Goal: Task Accomplishment & Management: Use online tool/utility

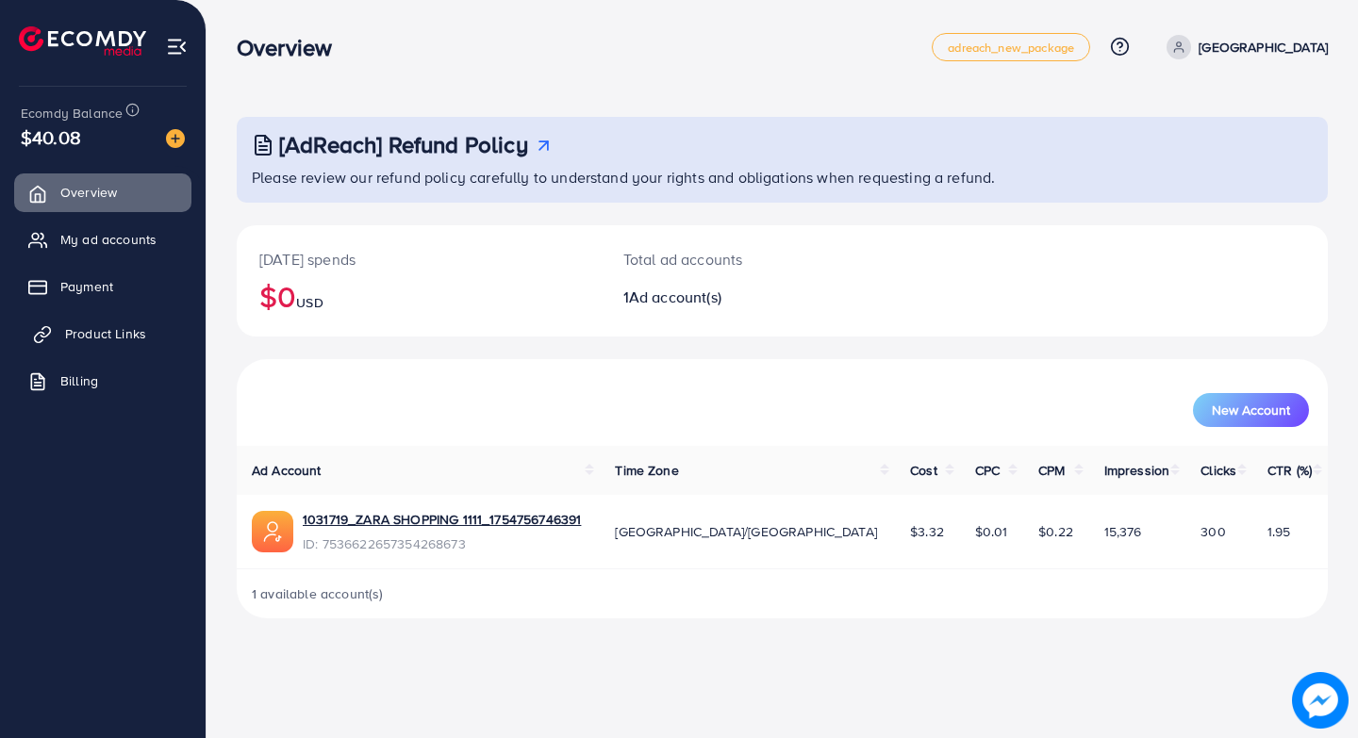
click at [102, 336] on span "Product Links" at bounding box center [105, 333] width 81 height 19
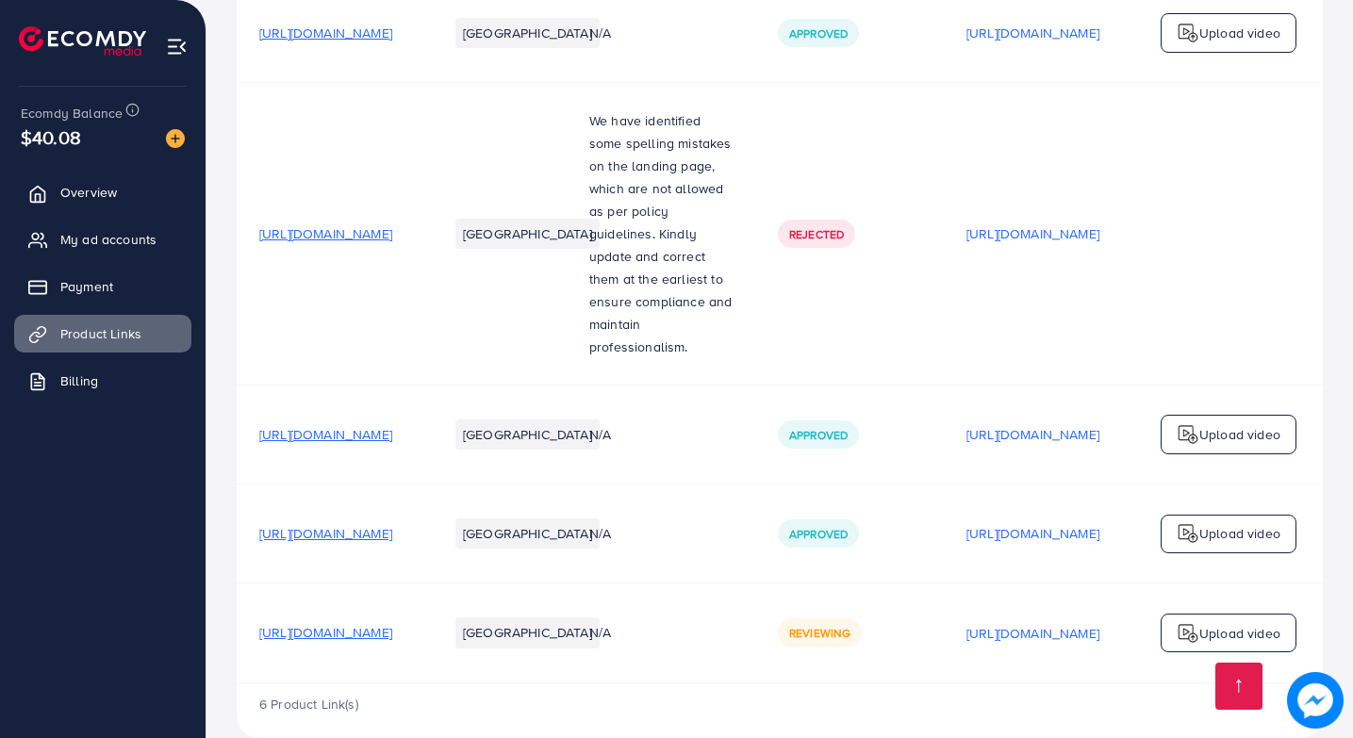
scroll to position [387, 0]
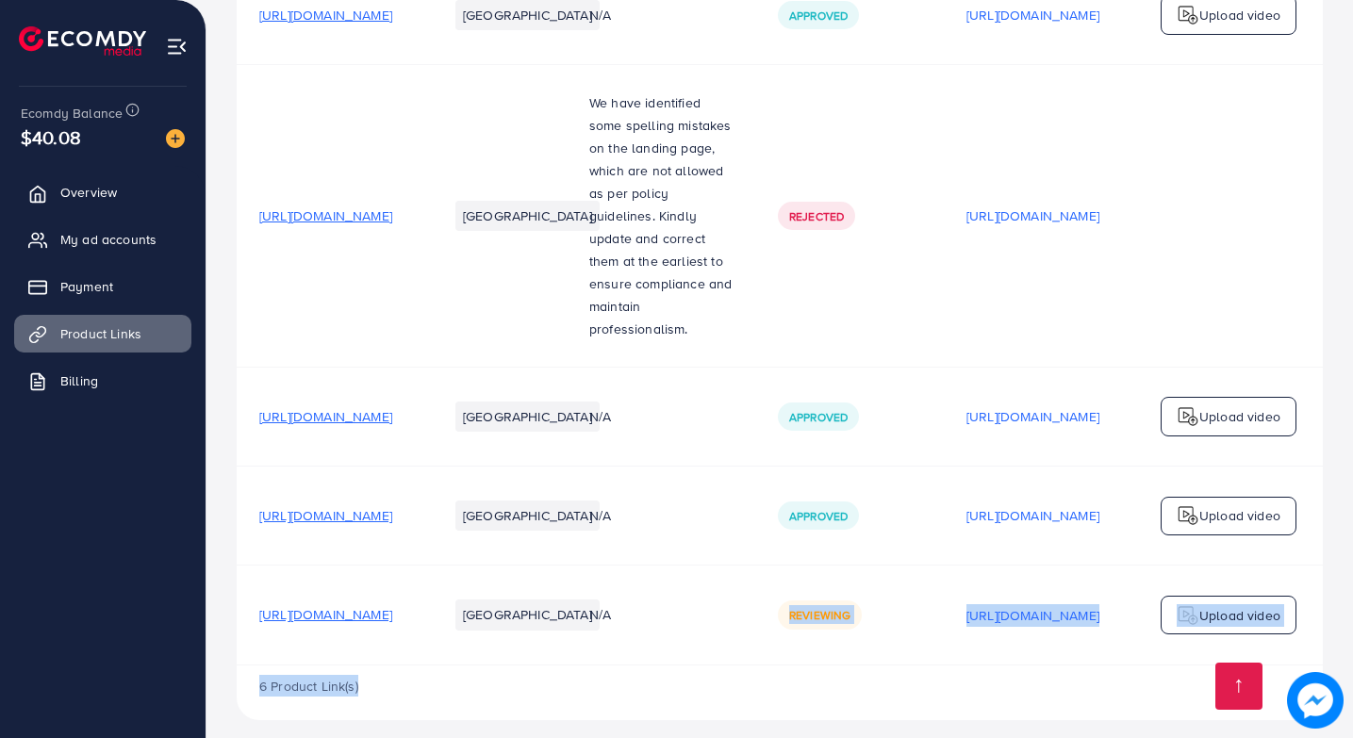
drag, startPoint x: 784, startPoint y: 648, endPoint x: 952, endPoint y: 666, distance: 169.7
click at [952, 666] on div "Product URLs Target markets Reason rejected Status Product video Status video A…" at bounding box center [780, 268] width 1086 height 903
click at [928, 718] on div "Your product links Learn Create new Product URLs Target markets Reason rejected…" at bounding box center [779, 181] width 1147 height 1137
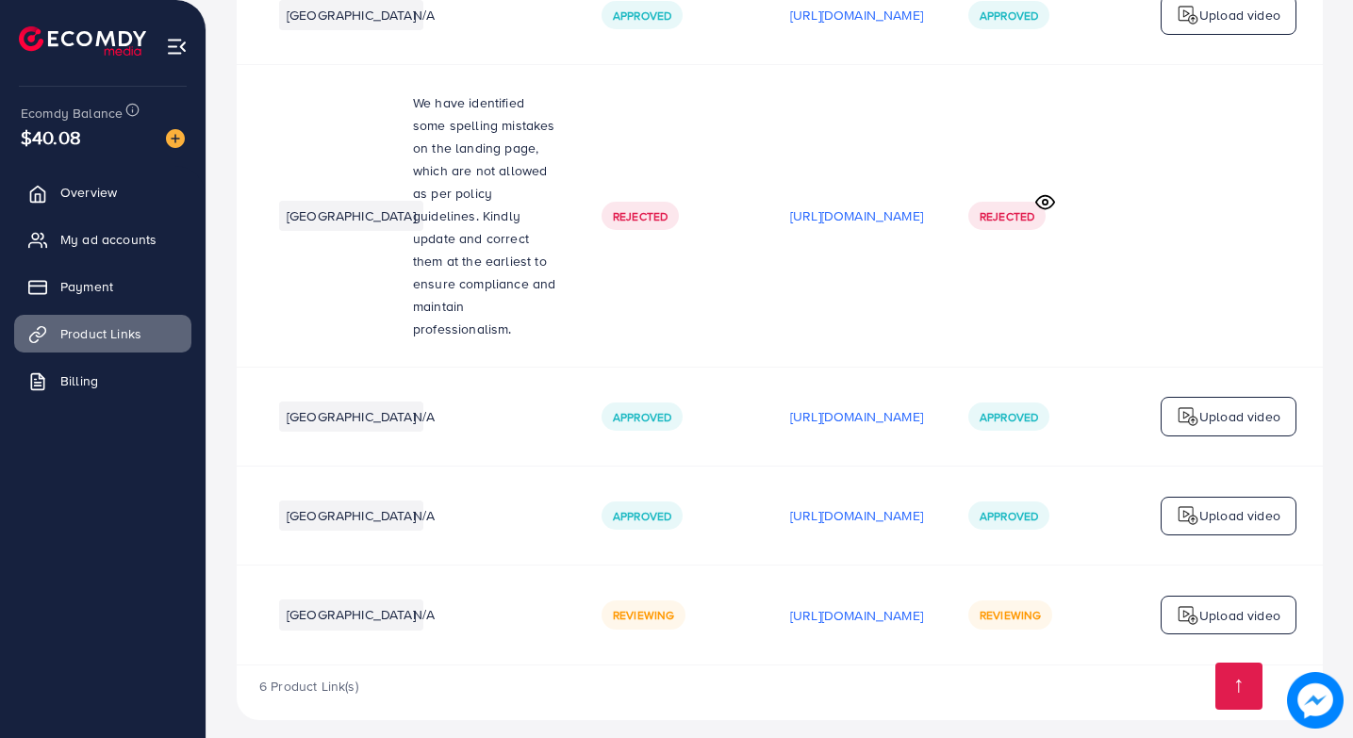
scroll to position [0, 0]
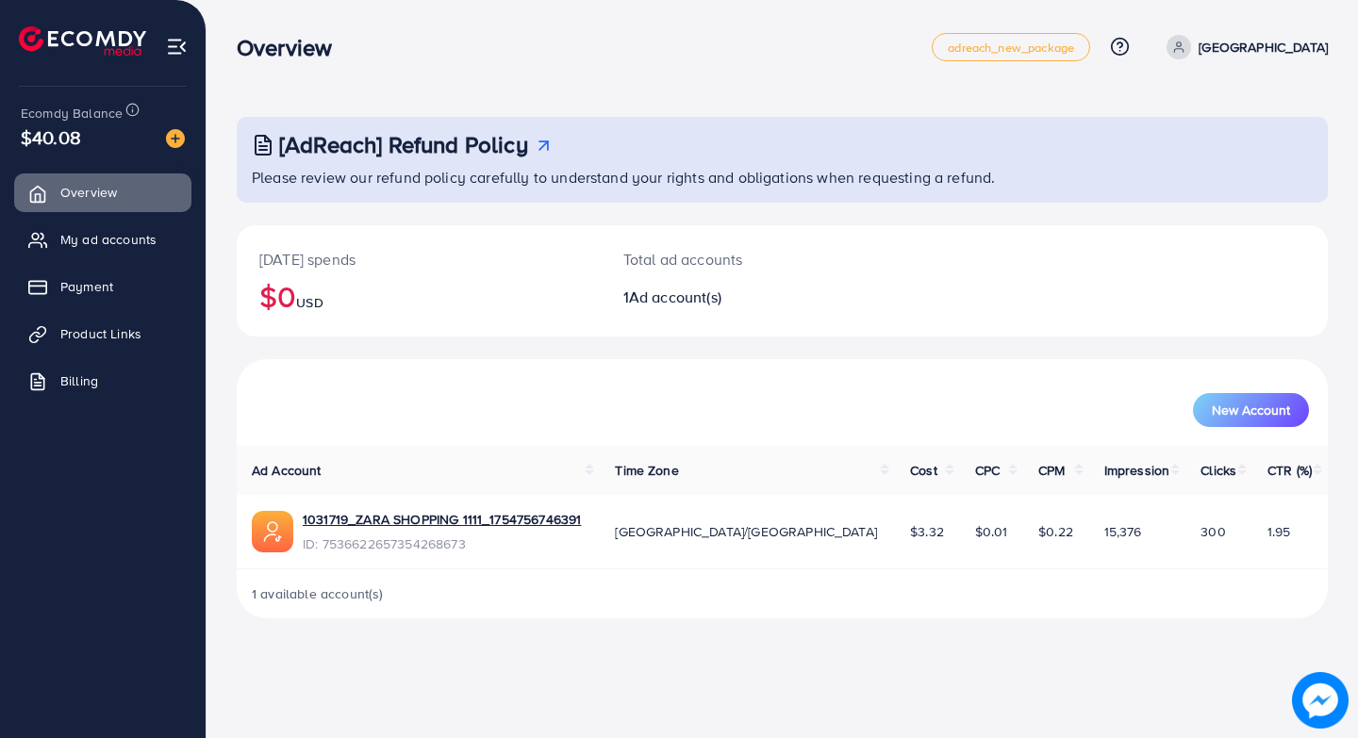
click at [834, 636] on div "[AdReach] Refund Policy Please review our refund policy carefully to understand…" at bounding box center [781, 324] width 1151 height 649
click at [110, 332] on span "Product Links" at bounding box center [105, 333] width 81 height 19
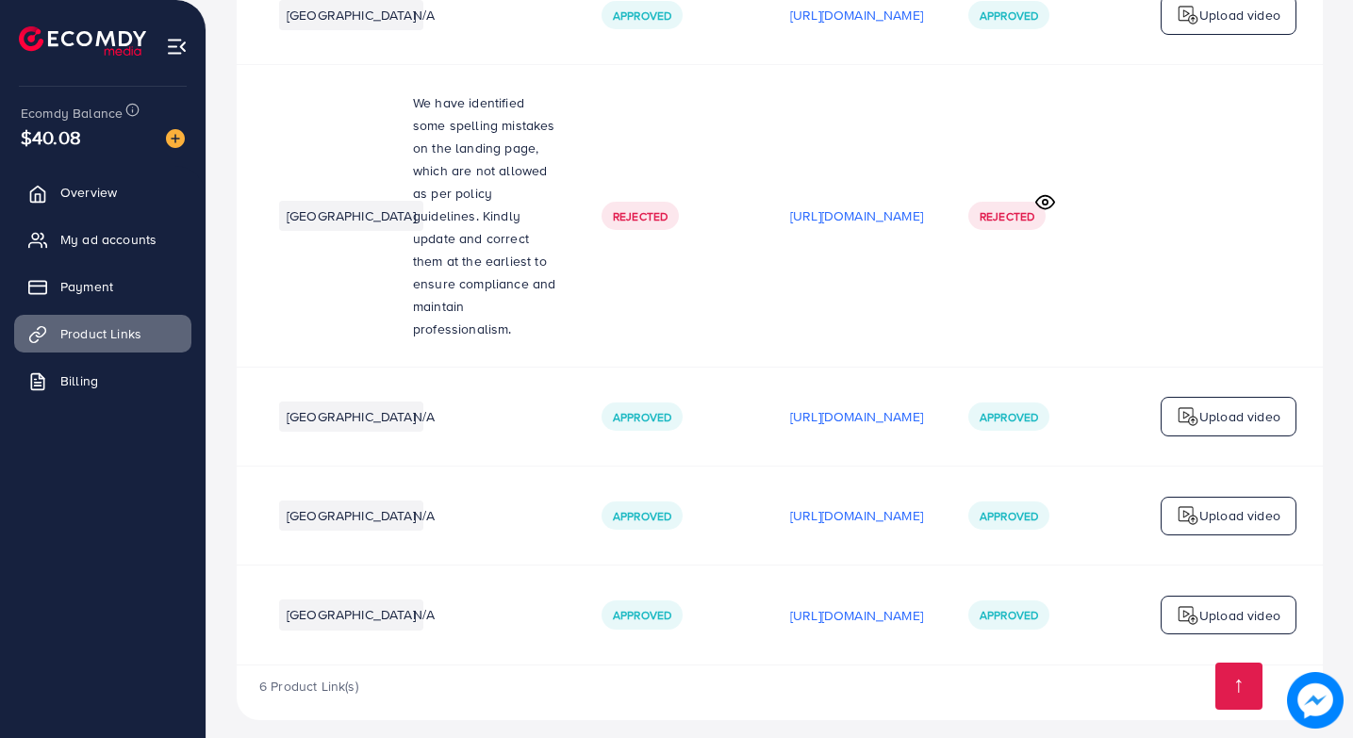
scroll to position [0, 407]
click at [856, 604] on p "https://files.ecomdy.com/videos/99d7610f-07a7-4bbe-a354-75ef2dee5ff1-1756578773…" at bounding box center [856, 615] width 133 height 23
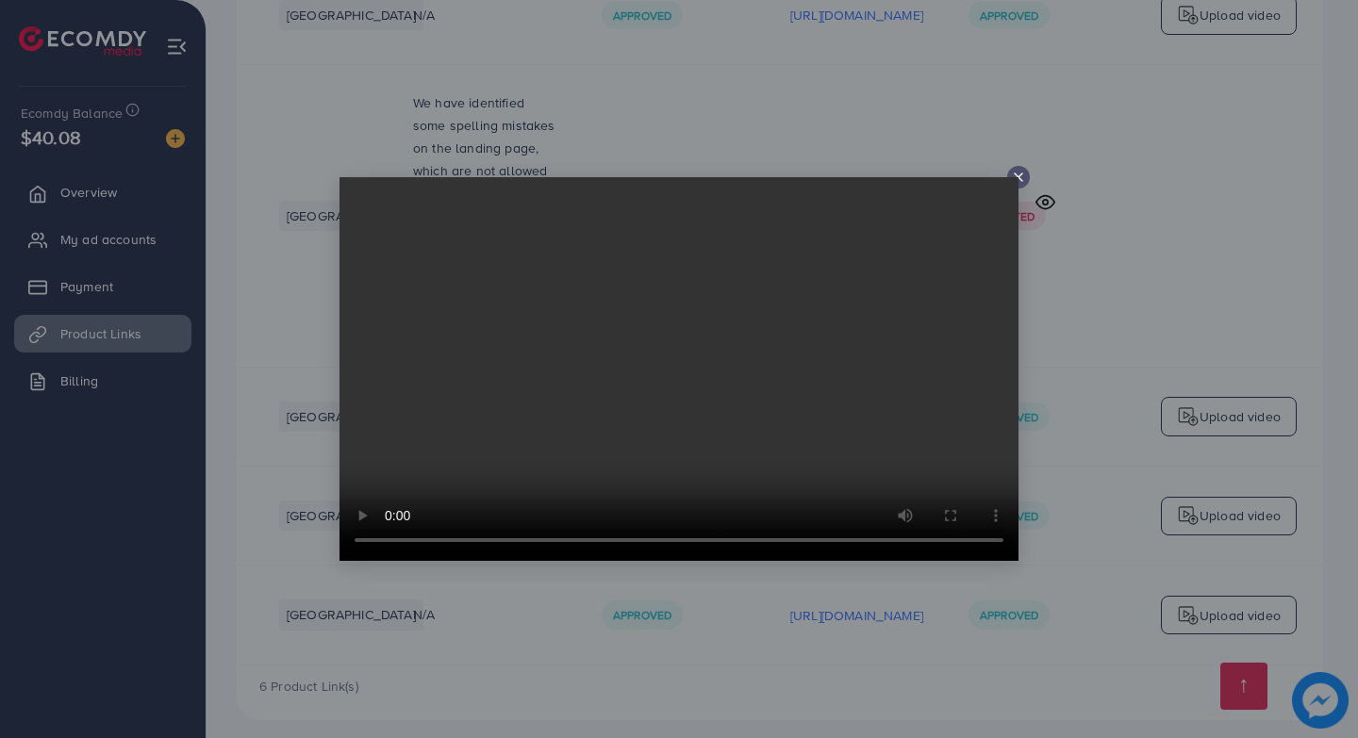
click at [1023, 173] on icon at bounding box center [1018, 177] width 15 height 15
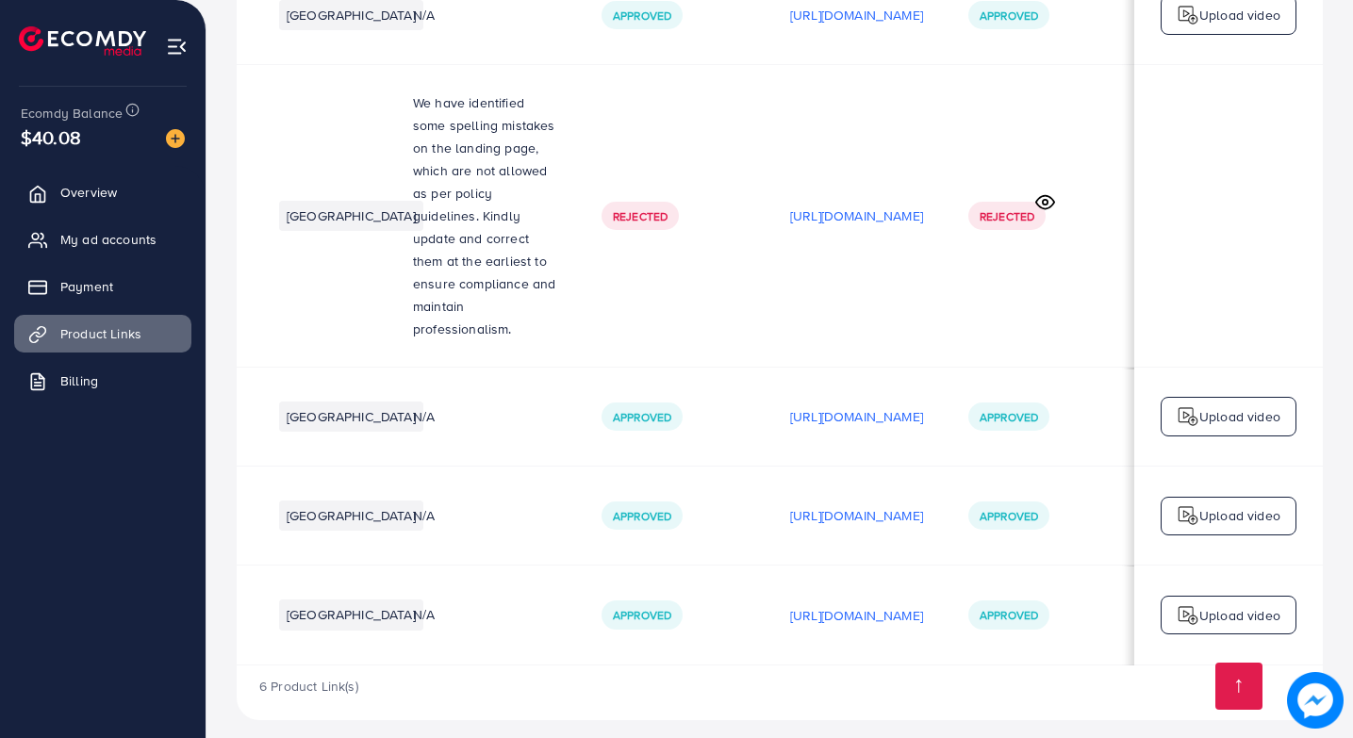
scroll to position [0, 403]
